Goal: Information Seeking & Learning: Learn about a topic

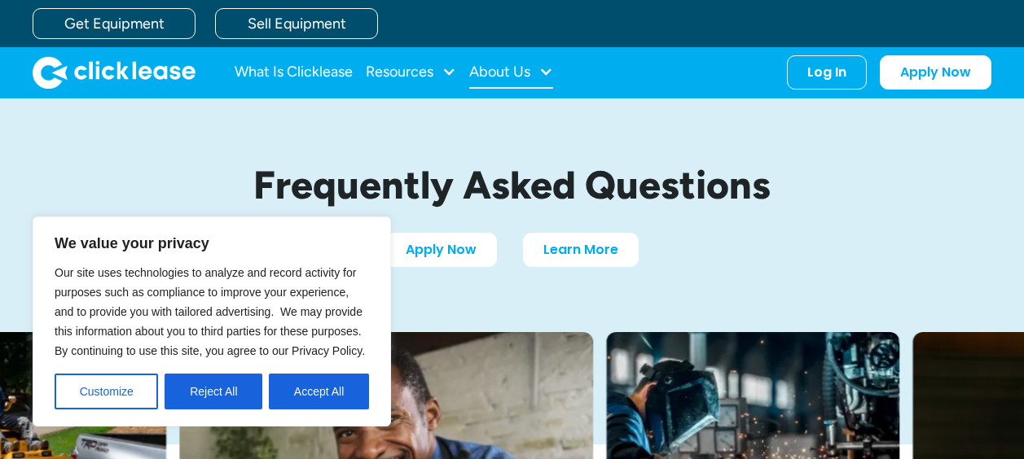
click at [528, 72] on div "About Us" at bounding box center [499, 72] width 61 height 0
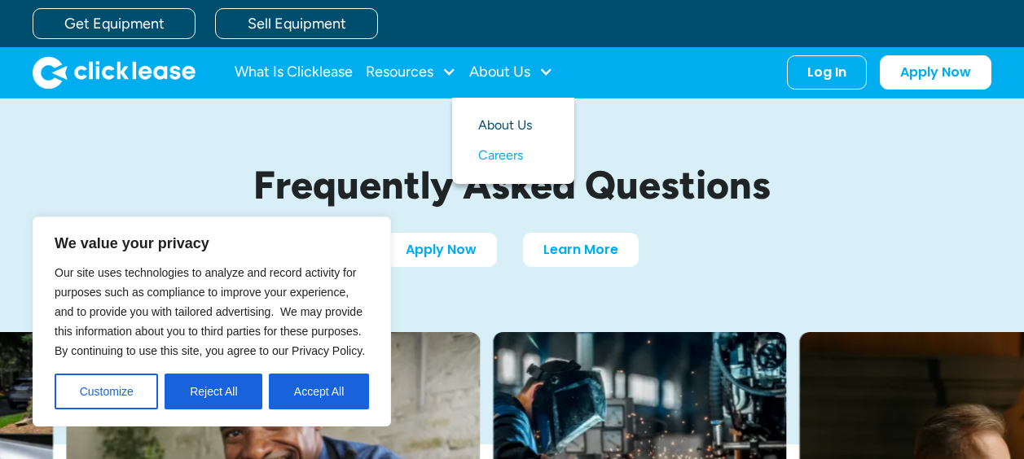
click at [515, 125] on link "About Us" at bounding box center [513, 126] width 70 height 30
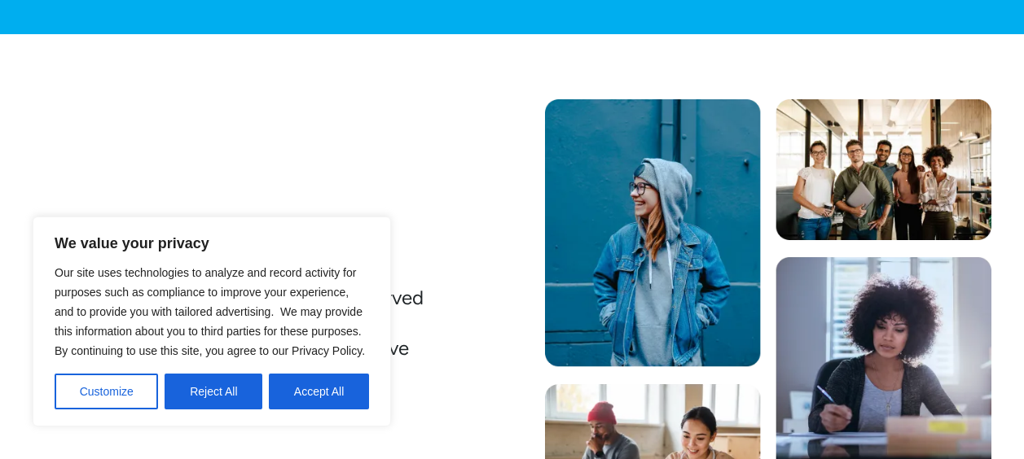
scroll to position [326, 0]
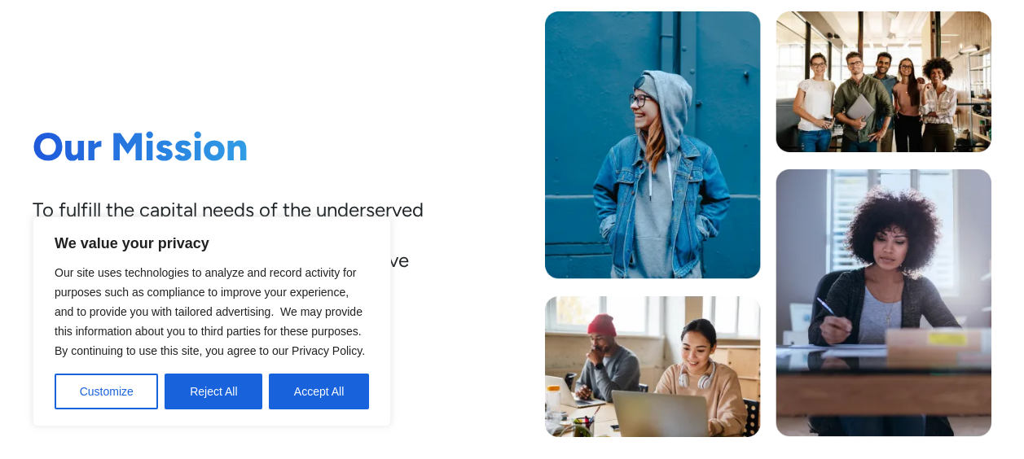
click at [237, 389] on button "Reject All" at bounding box center [214, 392] width 98 height 36
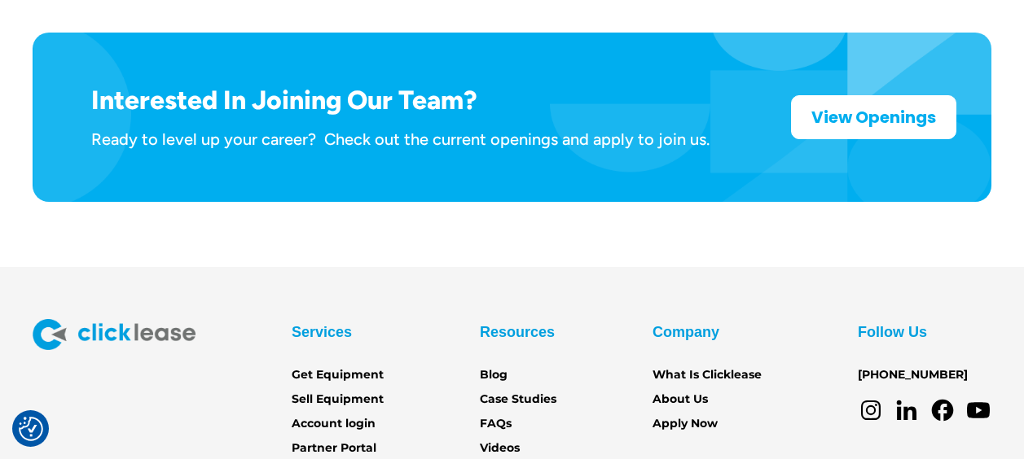
scroll to position [2688, 0]
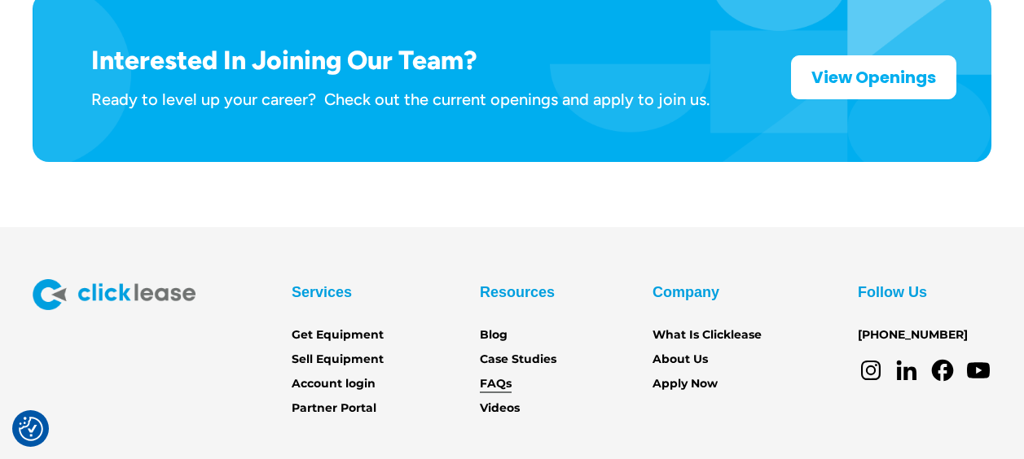
click at [500, 375] on link "FAQs" at bounding box center [496, 384] width 32 height 18
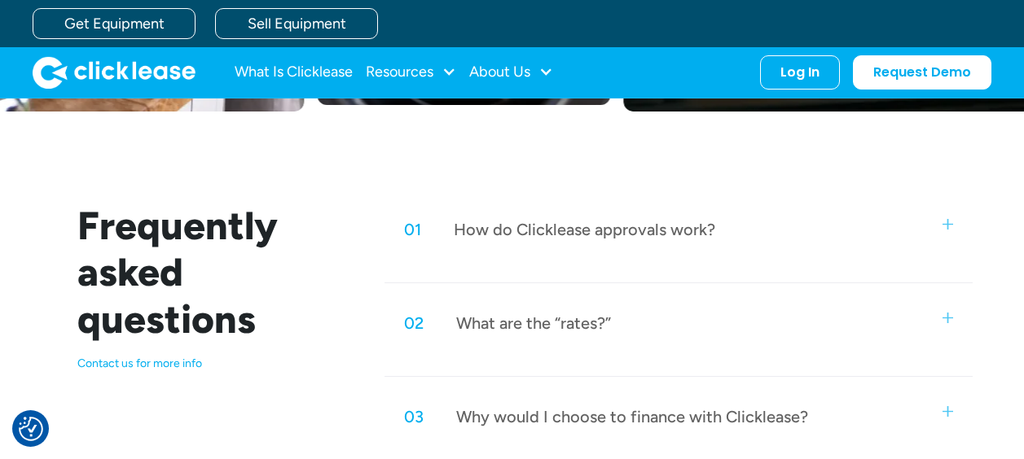
scroll to position [652, 0]
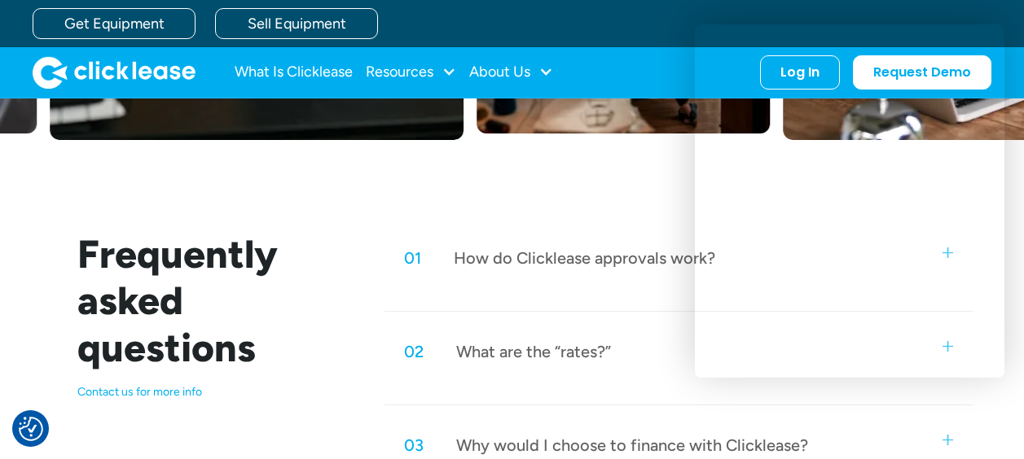
click at [129, 394] on p "Contact us for more info" at bounding box center [211, 392] width 268 height 15
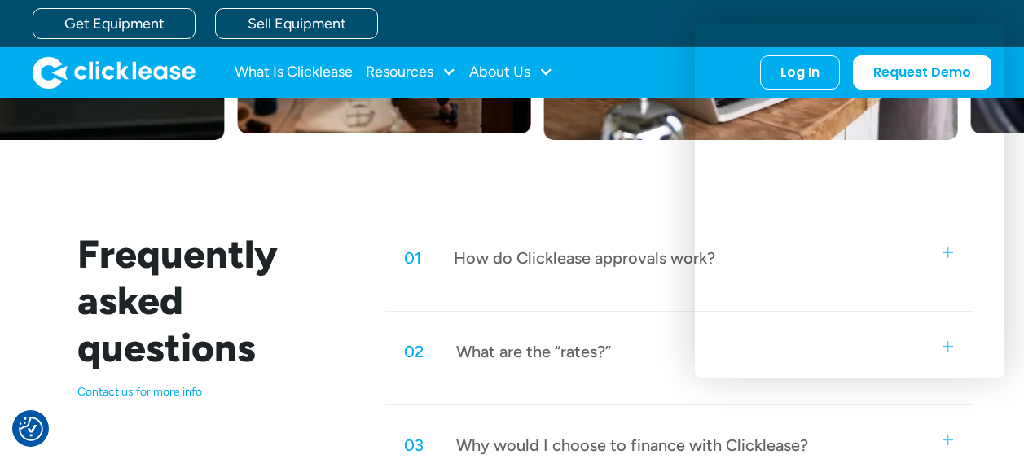
click at [133, 397] on p "Contact us for more info" at bounding box center [211, 392] width 268 height 15
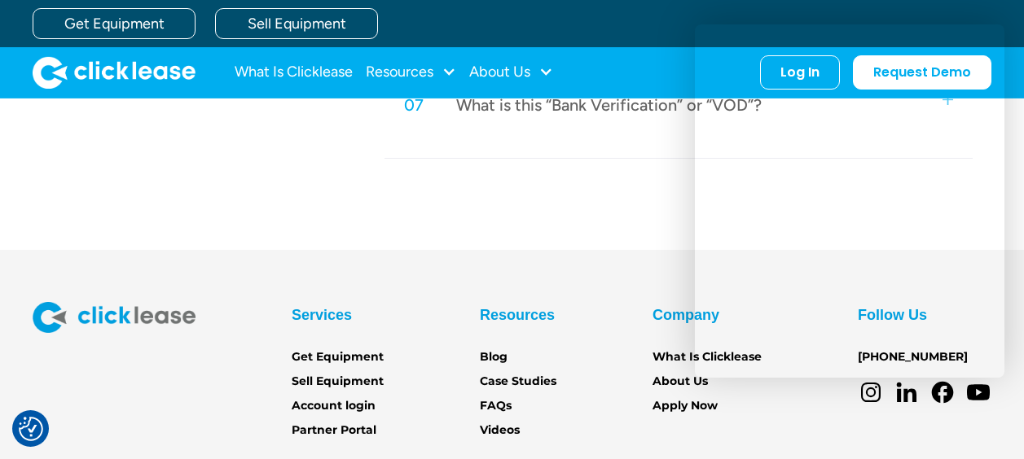
scroll to position [1315, 0]
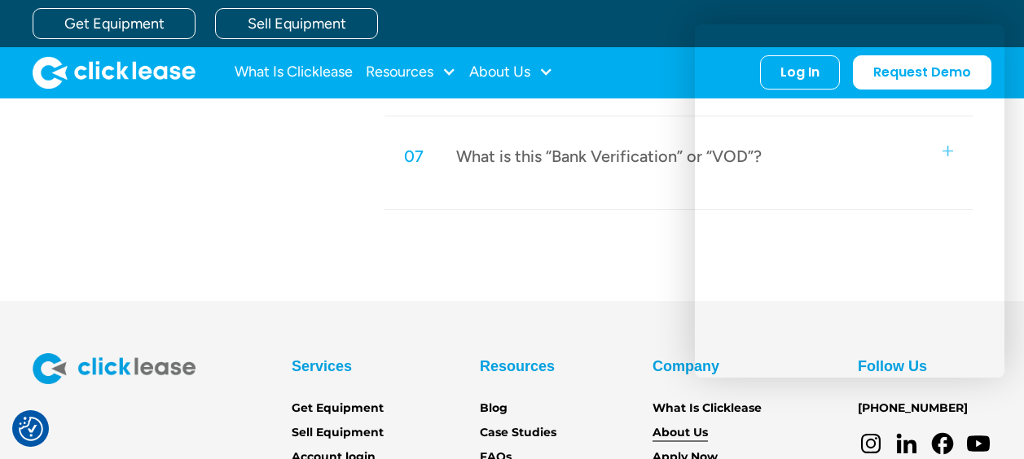
click at [674, 433] on link "About Us" at bounding box center [679, 433] width 55 height 18
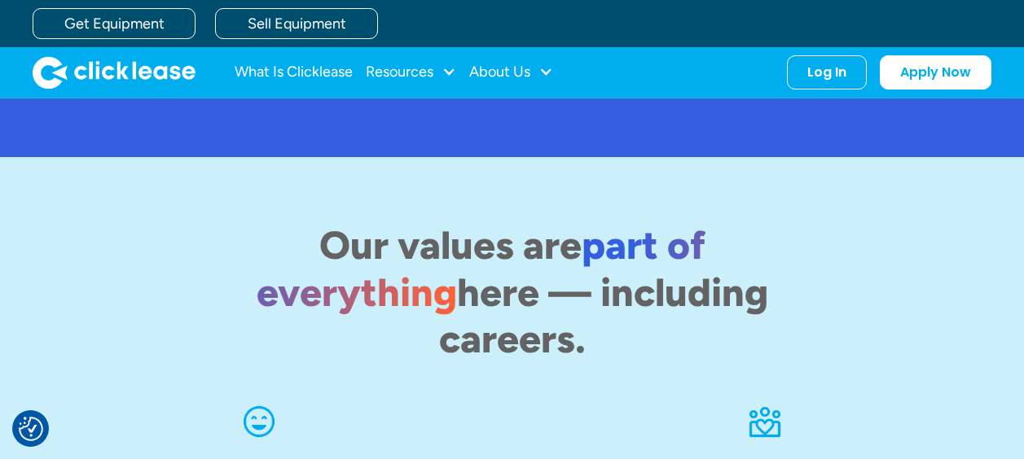
scroll to position [1406, 0]
